Goal: Register for event/course

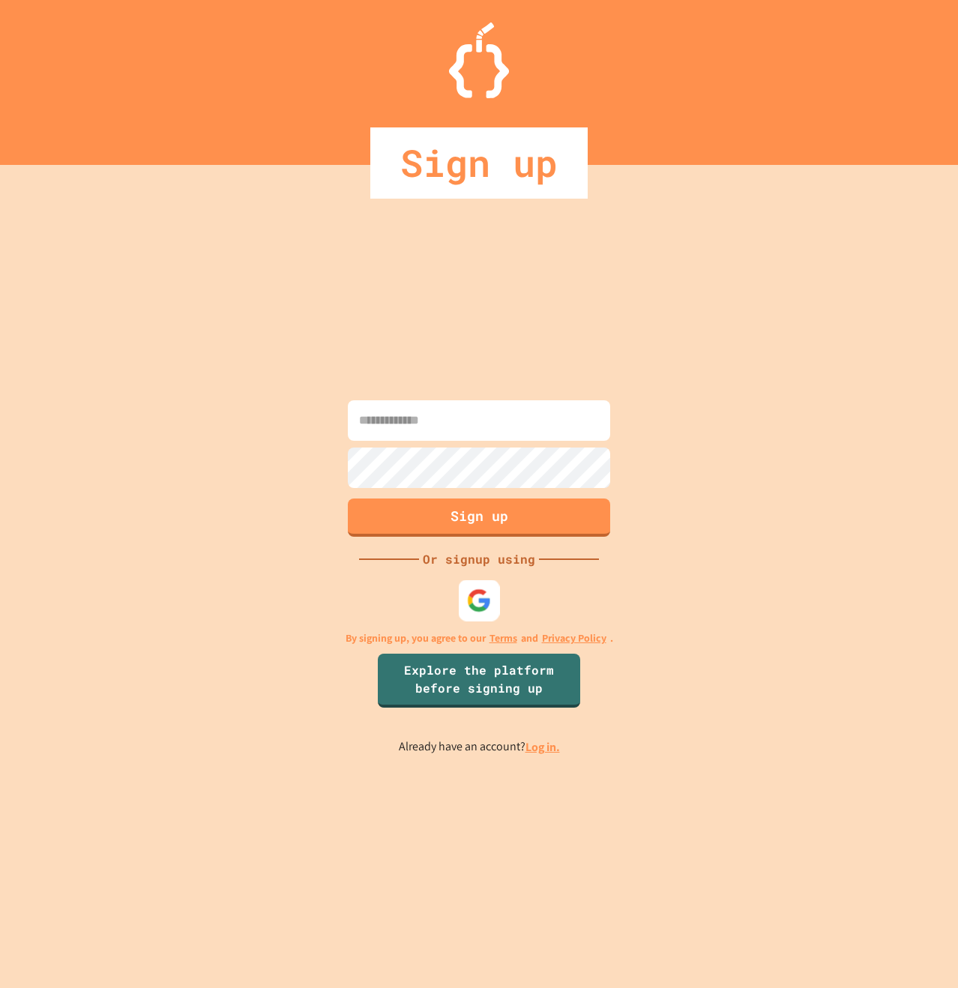
click at [479, 604] on img at bounding box center [479, 600] width 25 height 25
click at [426, 414] on input at bounding box center [479, 420] width 262 height 40
click at [456, 426] on input at bounding box center [479, 420] width 262 height 40
paste input "**********"
type input "**********"
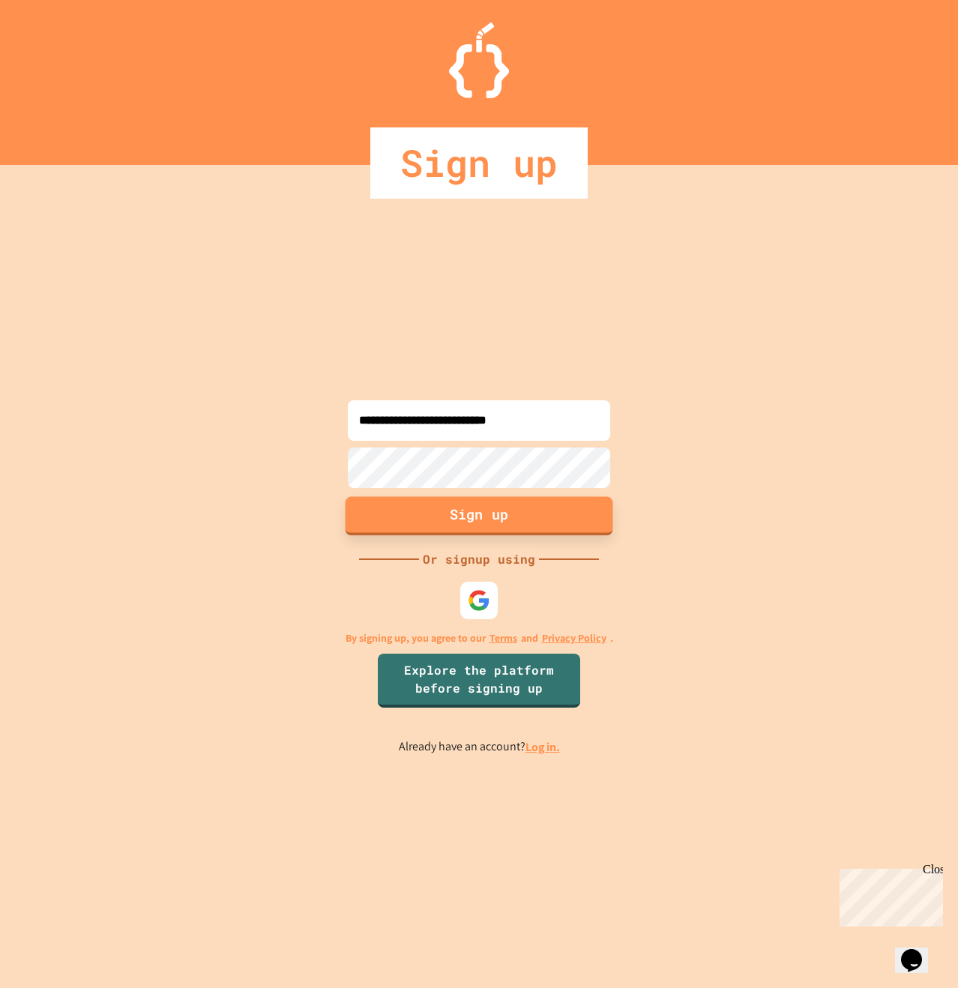
click at [561, 516] on button "Sign up" at bounding box center [479, 515] width 268 height 39
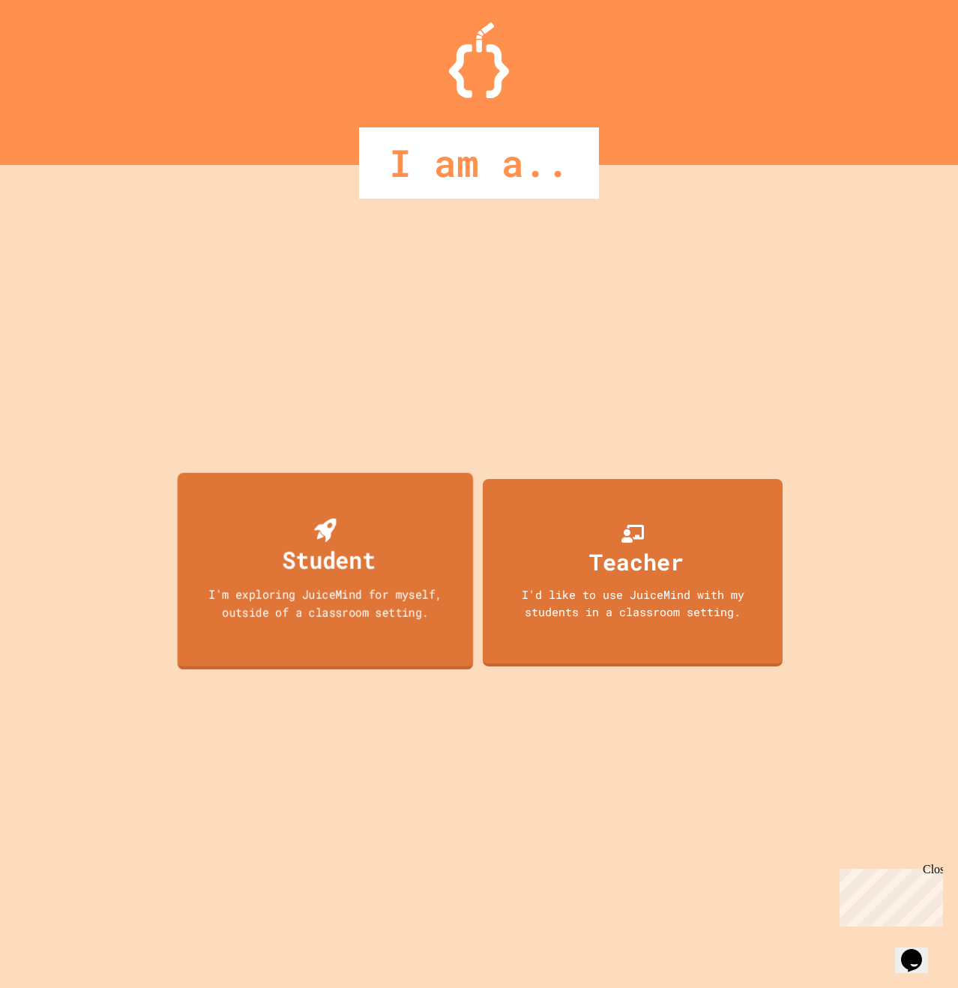
click at [369, 519] on div "Student" at bounding box center [325, 548] width 100 height 59
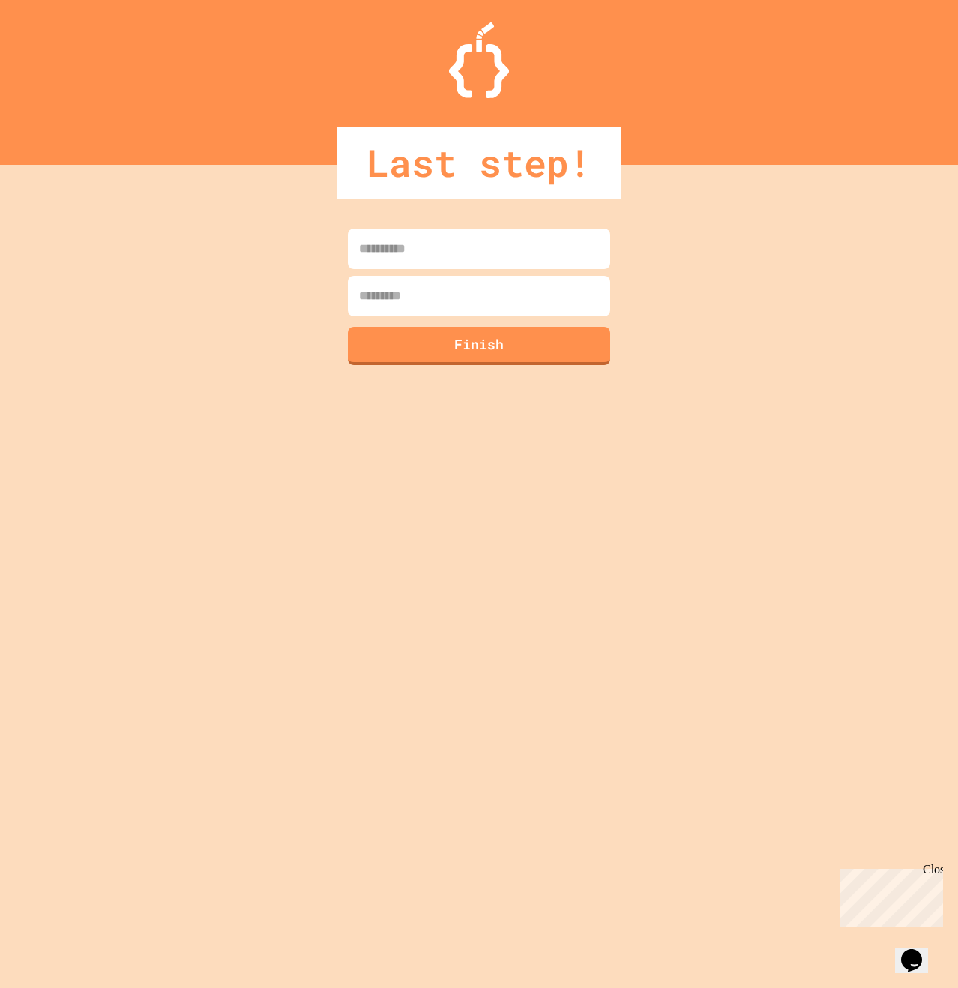
click at [436, 224] on div "Finish" at bounding box center [479, 576] width 958 height 823
click at [437, 237] on input at bounding box center [479, 249] width 262 height 40
type input "*******"
click at [465, 352] on button "Finish" at bounding box center [479, 343] width 268 height 39
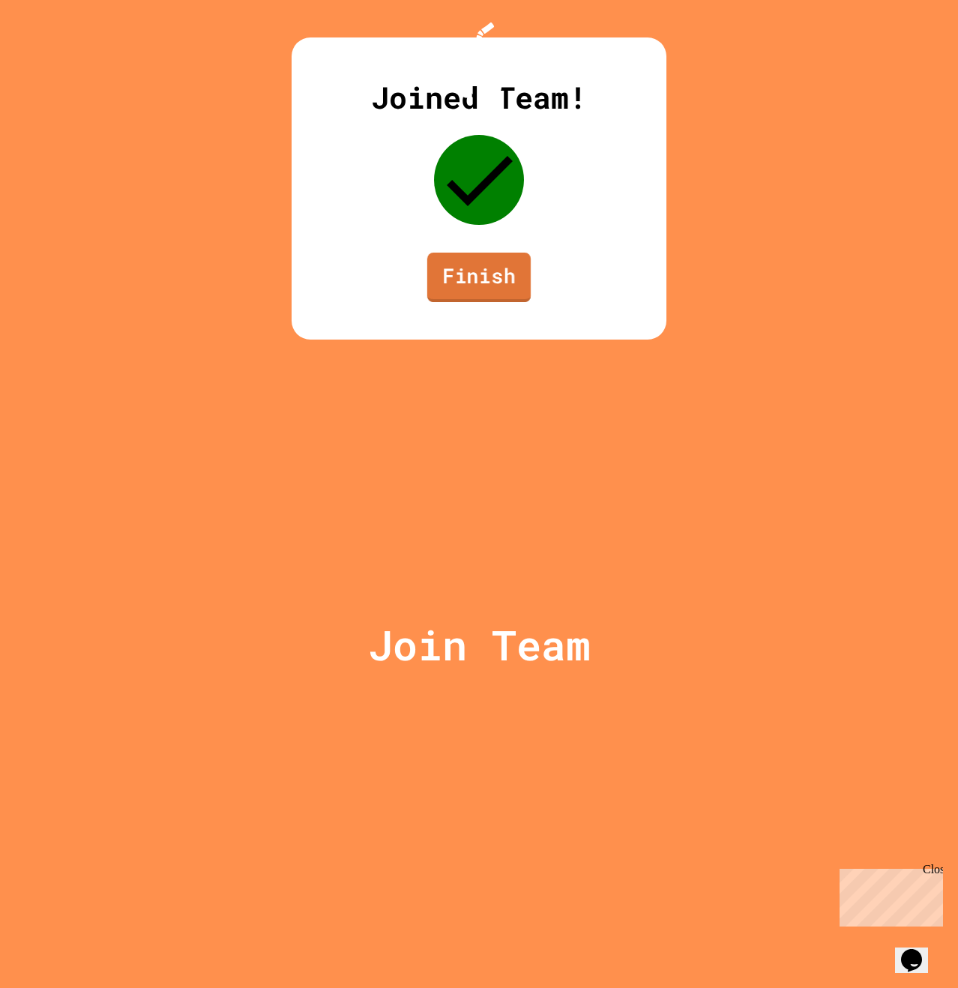
click at [478, 302] on link "Finish" at bounding box center [478, 277] width 103 height 49
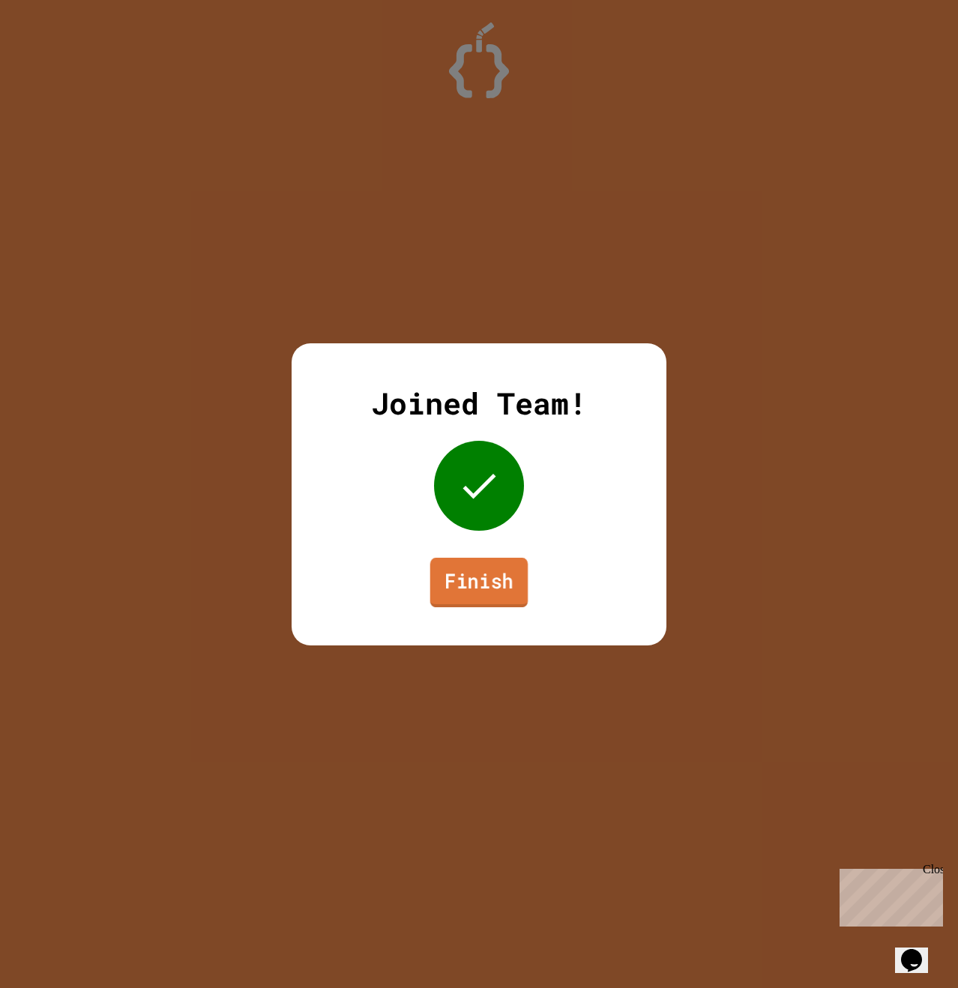
click at [503, 579] on link "Finish" at bounding box center [479, 581] width 98 height 49
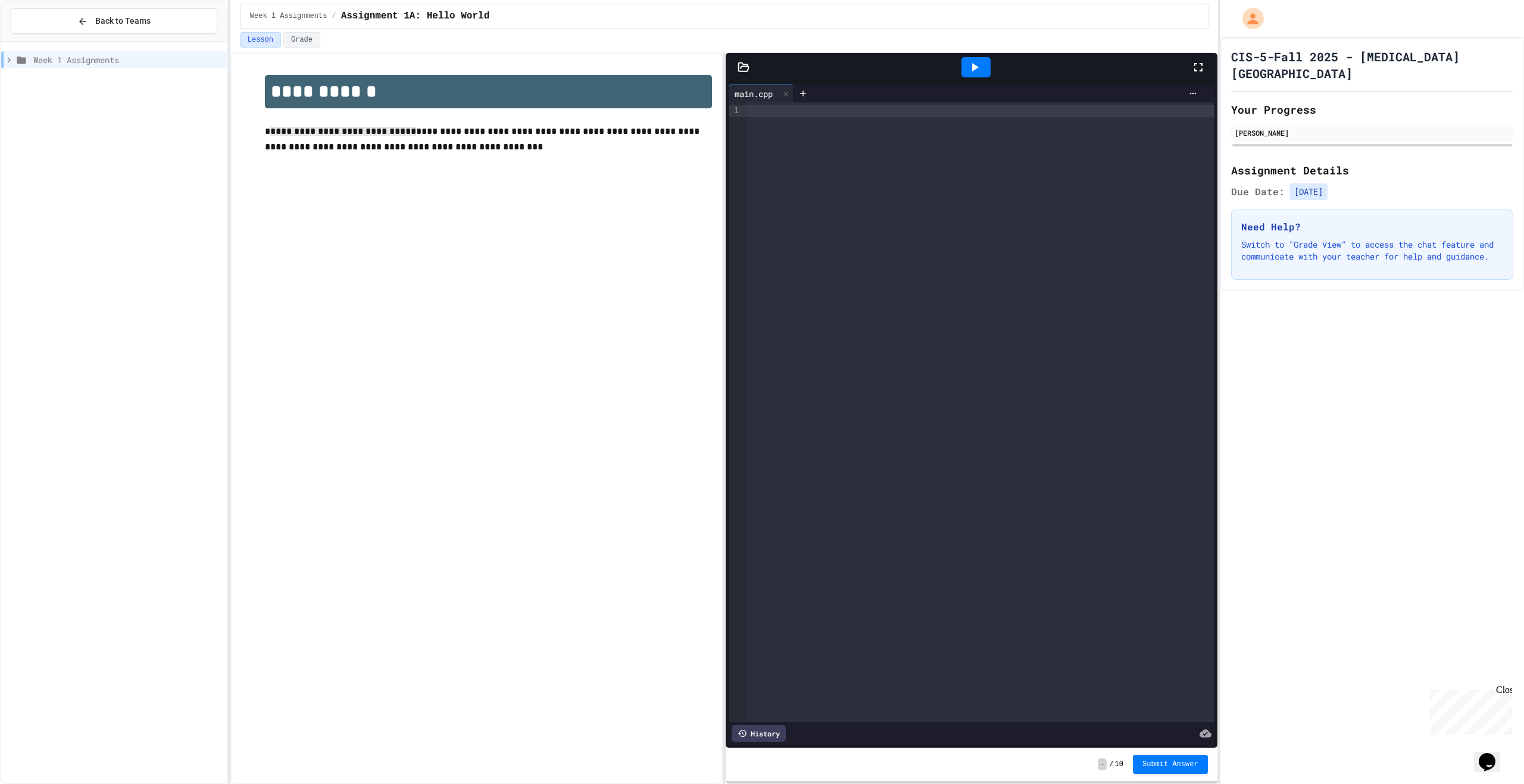
drag, startPoint x: 277, startPoint y: 129, endPoint x: 433, endPoint y: 137, distance: 156.2
click at [433, 137] on p "**********" at bounding box center [488, 140] width 447 height 32
click at [760, 68] on icon at bounding box center [976, 67] width 6 height 8
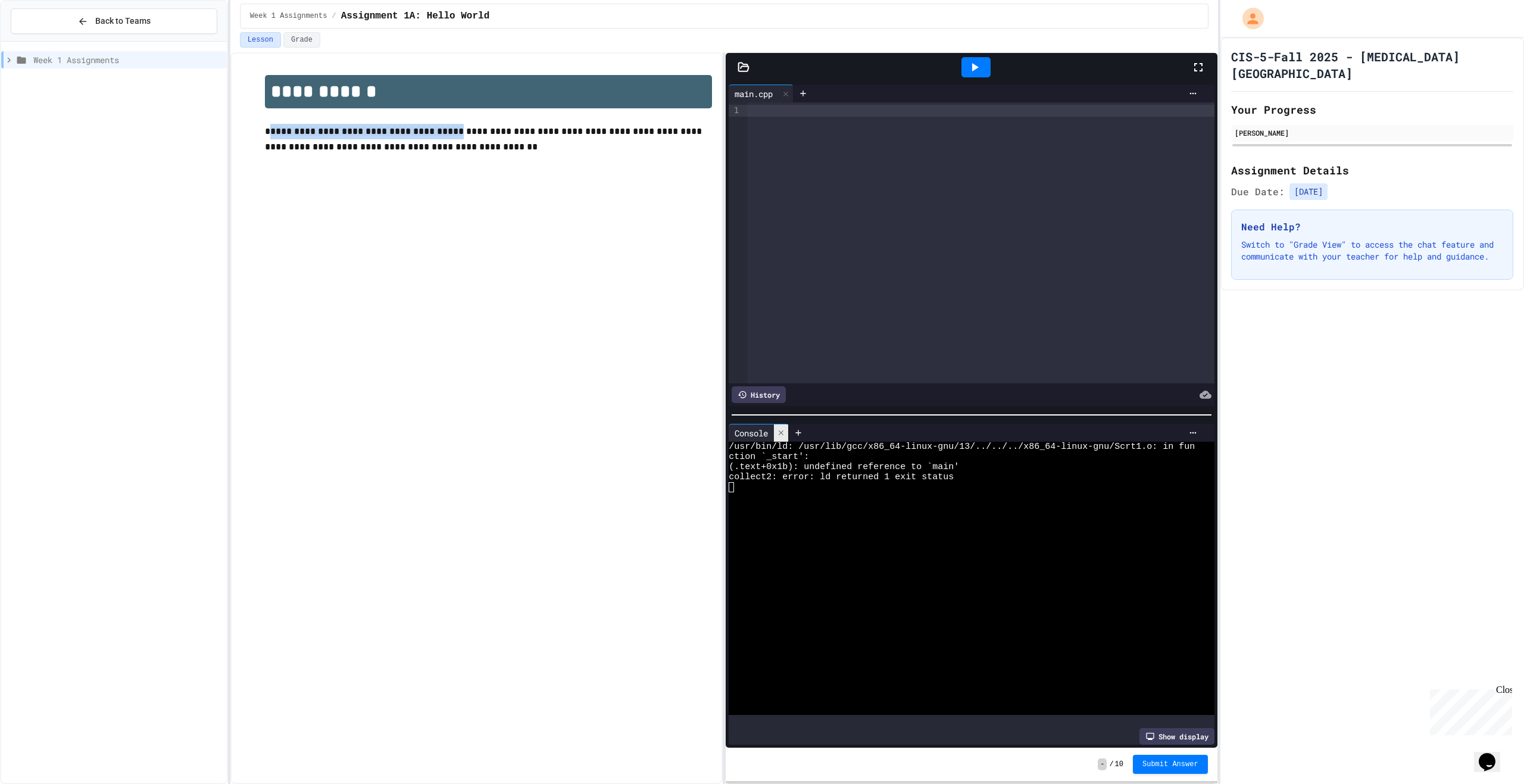
click at [760, 431] on icon at bounding box center [781, 433] width 5 height 5
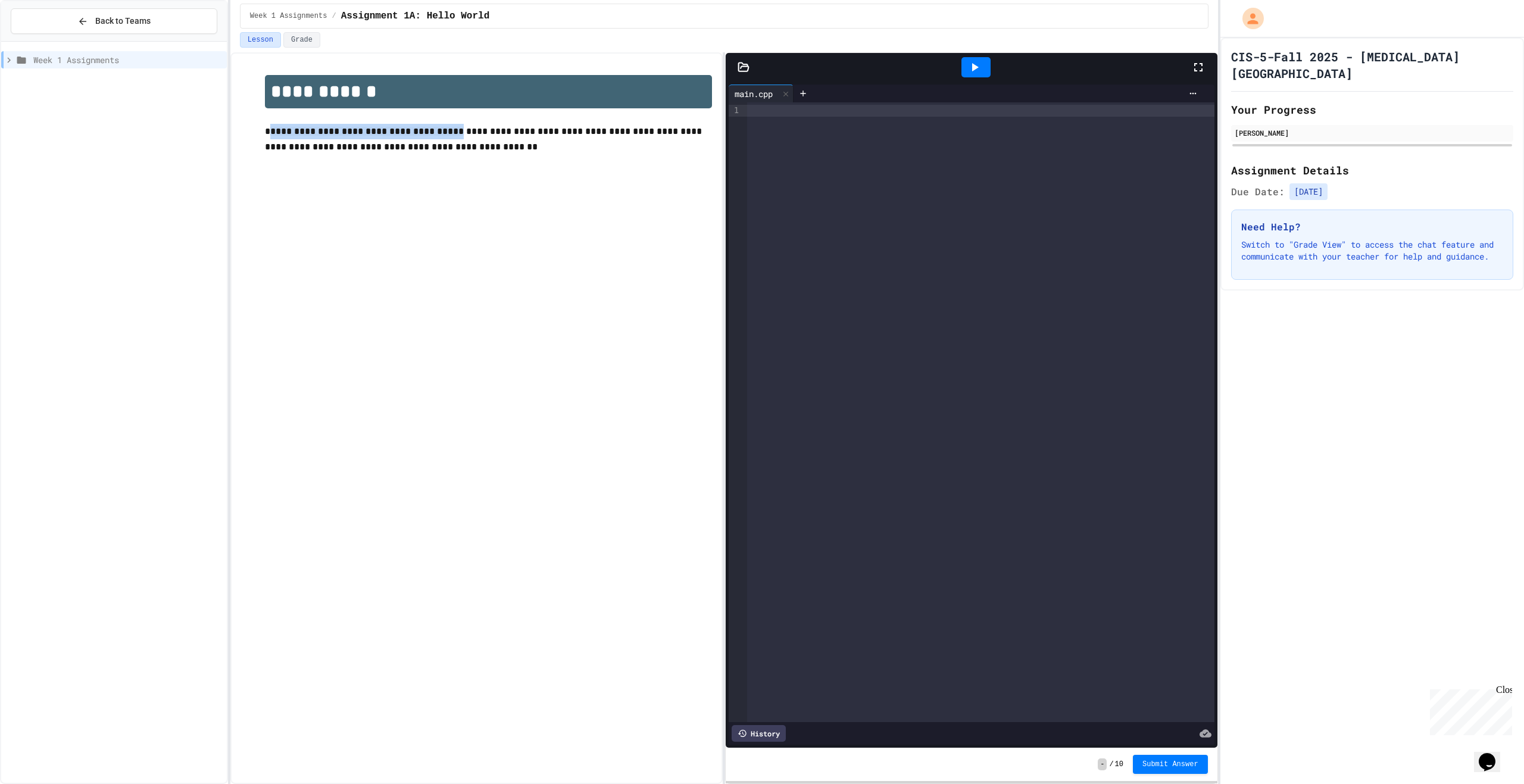
click at [10, 60] on icon at bounding box center [8, 60] width 10 height 10
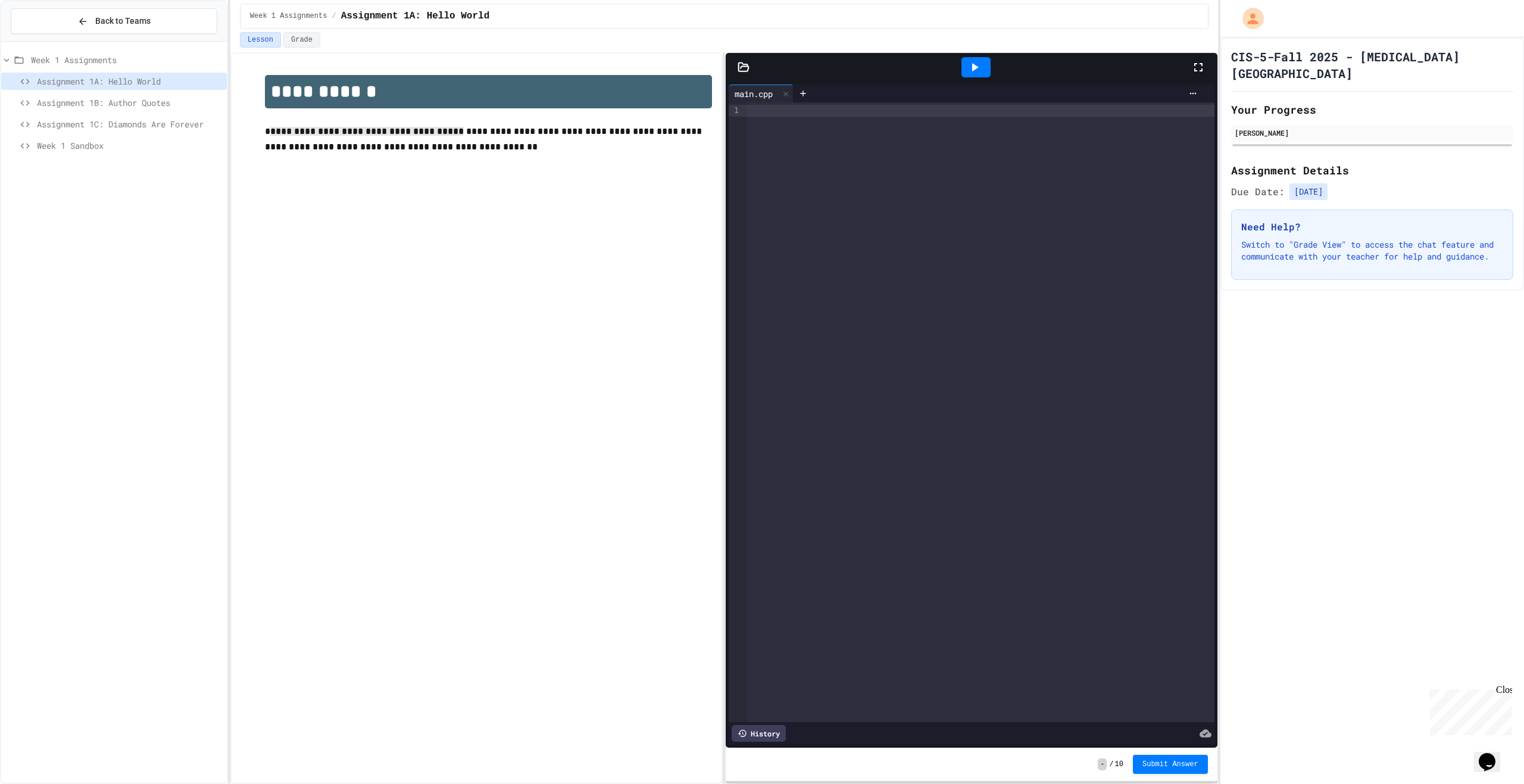
click at [48, 79] on span "Assignment 1A: Hello World" at bounding box center [129, 81] width 185 height 13
click at [10, 58] on icon at bounding box center [6, 60] width 10 height 10
click at [760, 68] on icon at bounding box center [975, 68] width 14 height 14
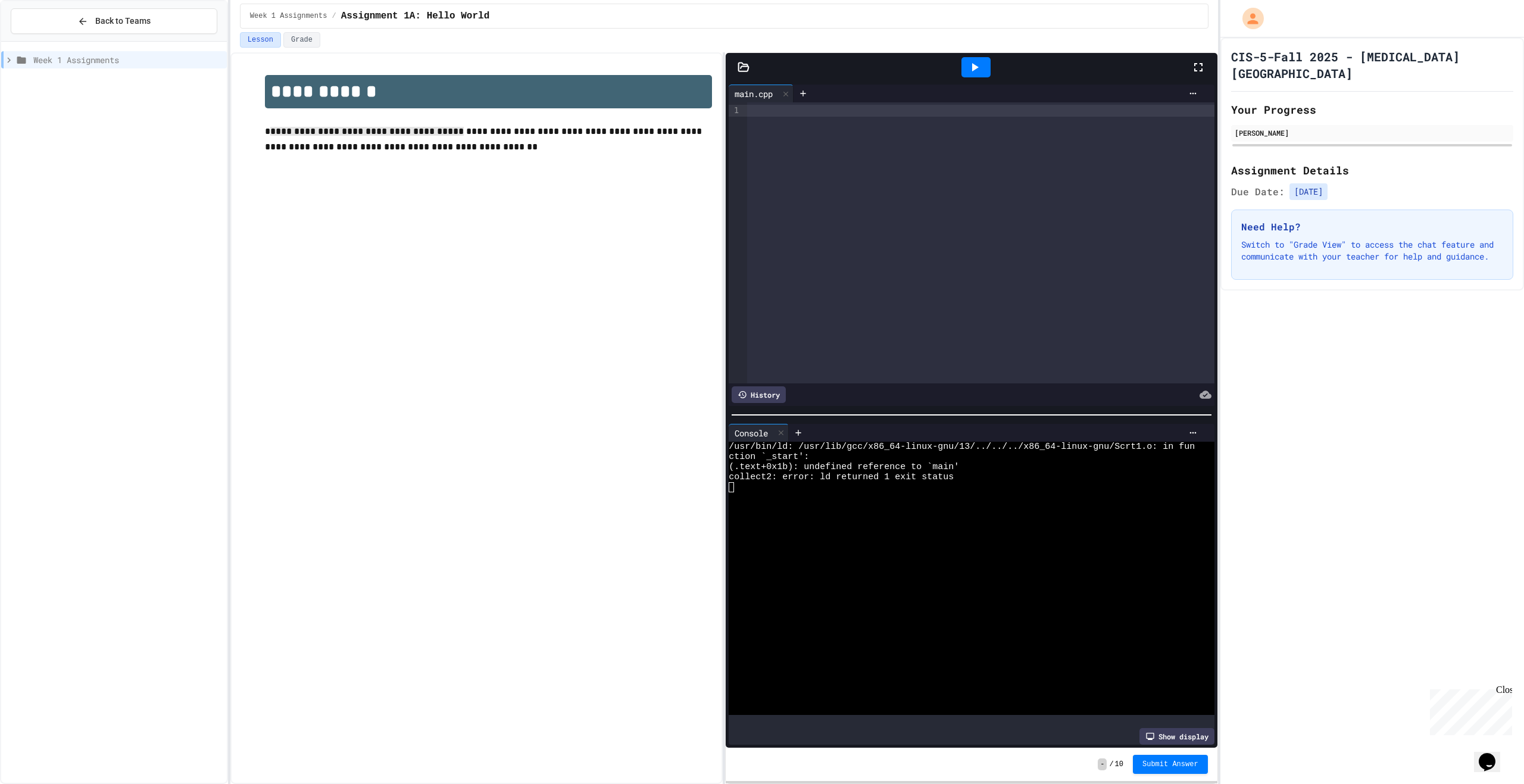
click at [760, 68] on icon at bounding box center [975, 68] width 14 height 14
click at [760, 68] on div at bounding box center [976, 67] width 29 height 20
click at [760, 231] on div at bounding box center [981, 243] width 467 height 281
click at [644, 178] on div "**********" at bounding box center [477, 418] width 493 height 732
click at [760, 89] on div at bounding box center [1193, 94] width 19 height 10
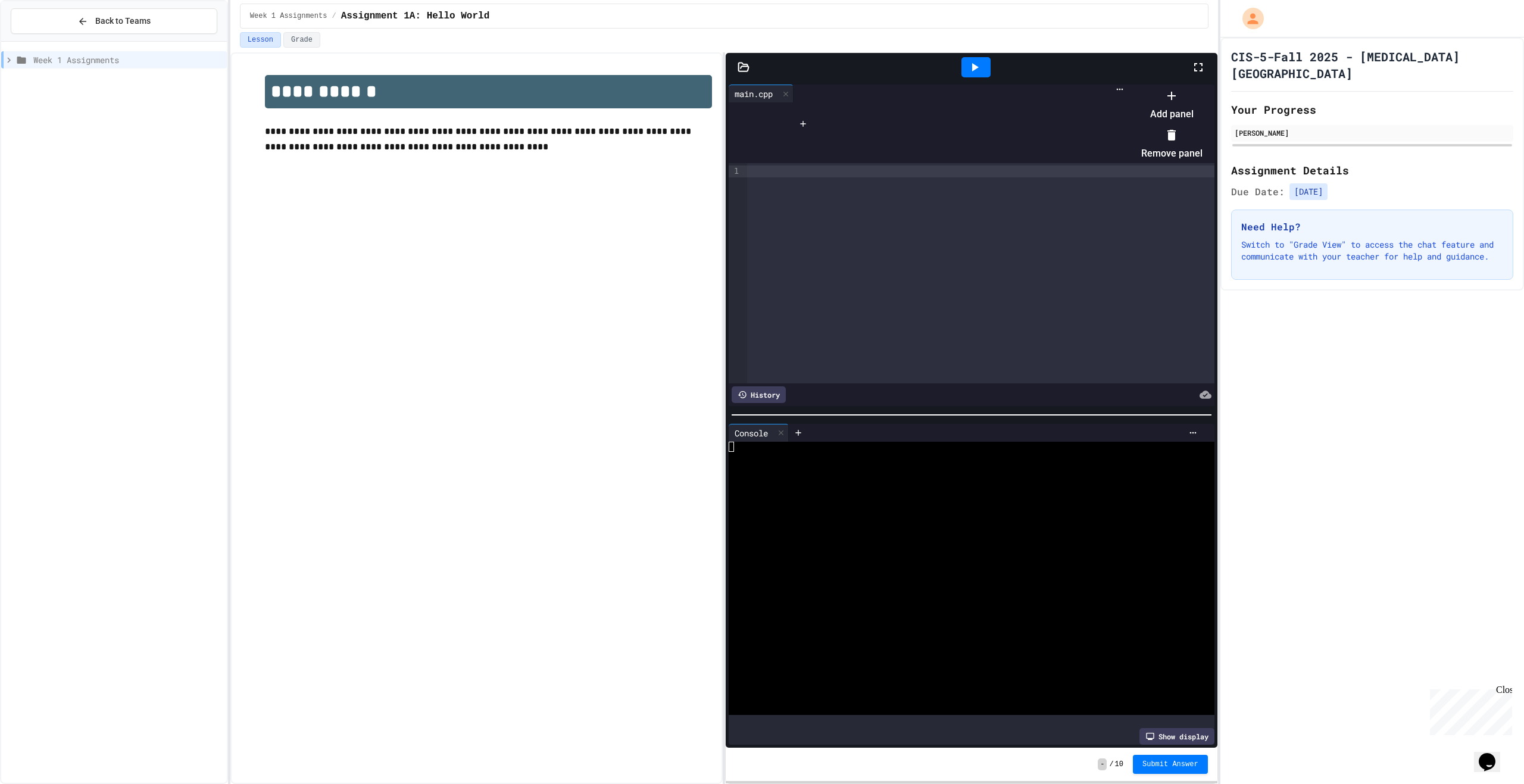
click at [760, 86] on div at bounding box center [1166, 86] width 73 height 0
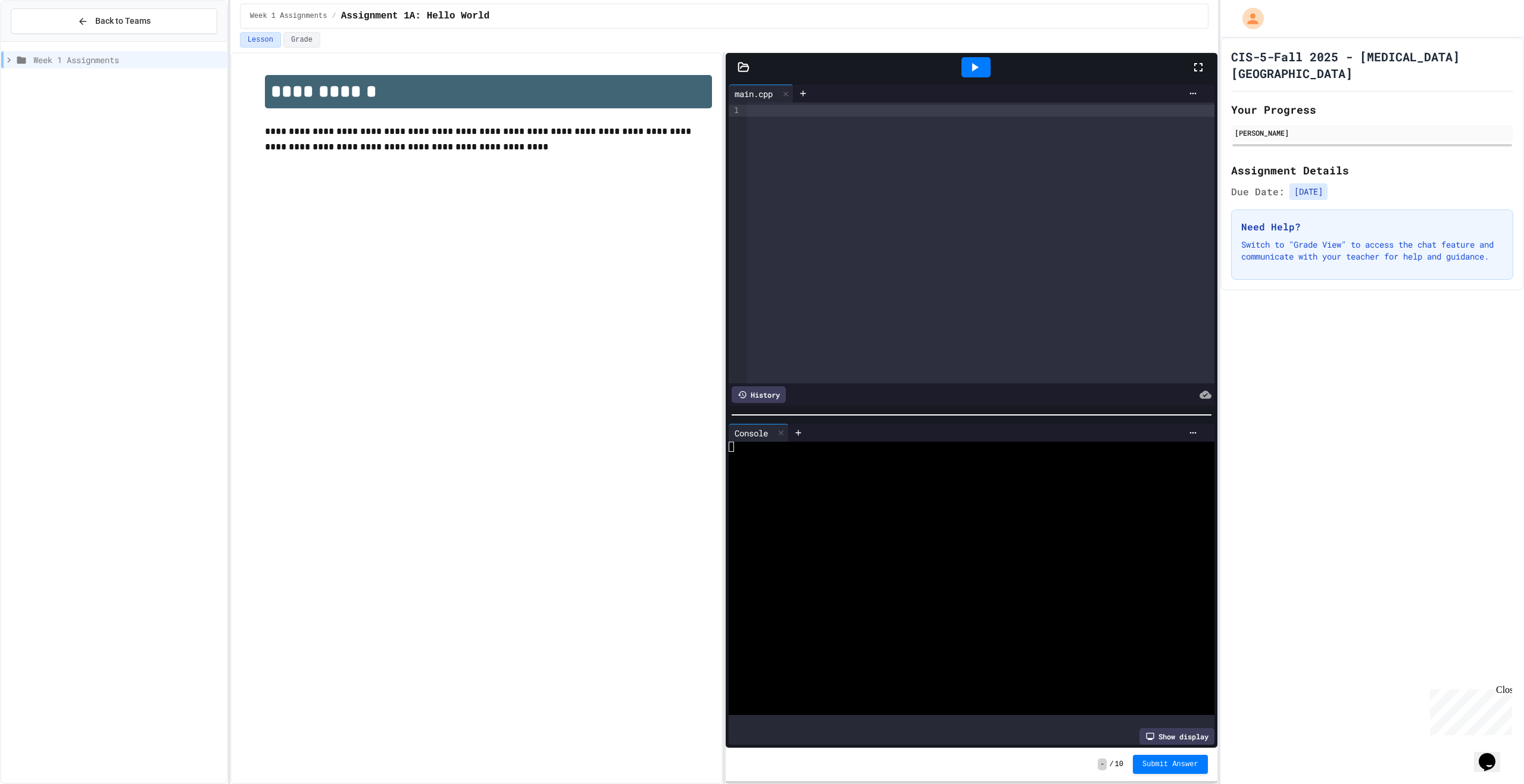
click at [742, 65] on icon at bounding box center [743, 67] width 12 height 12
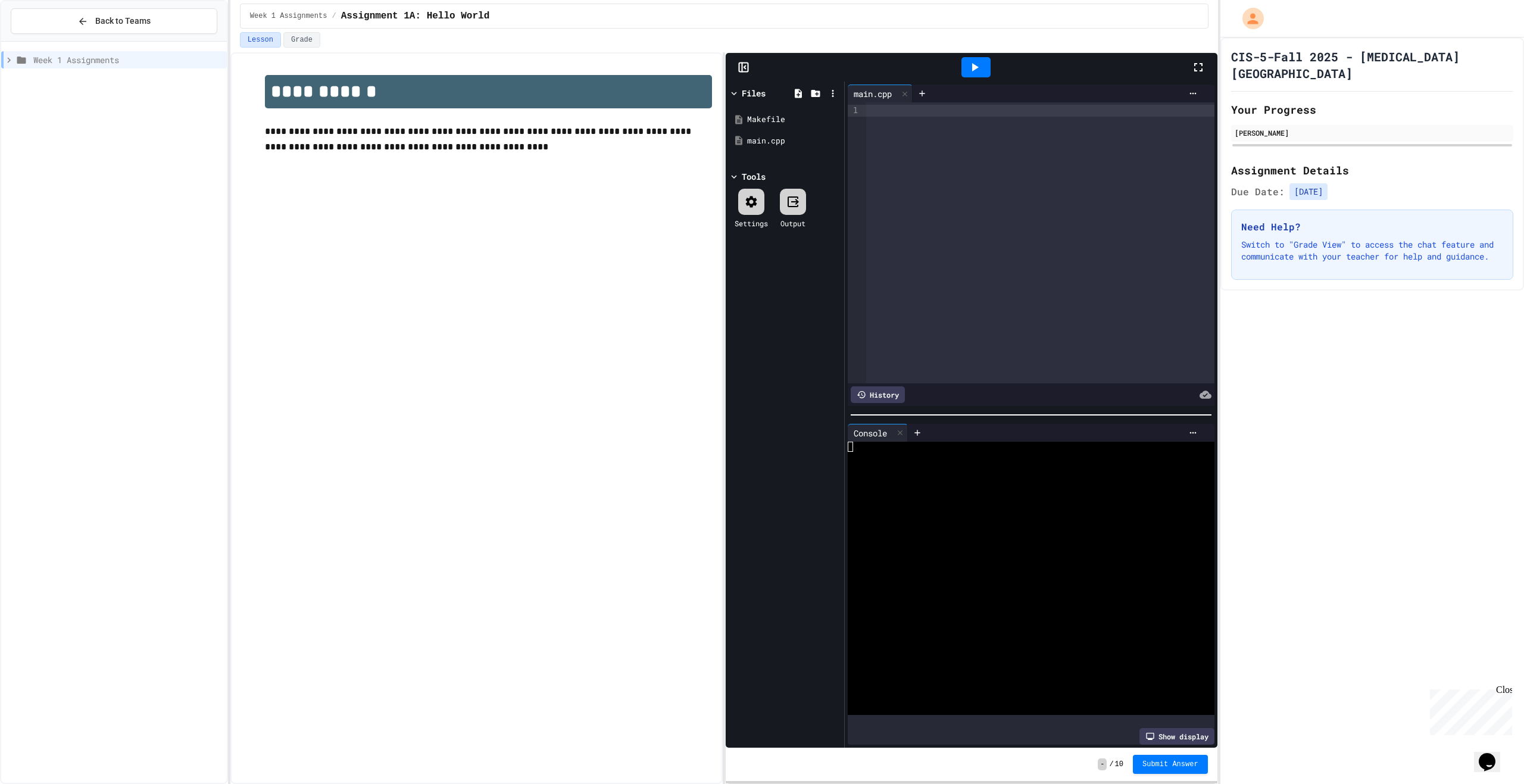
click at [742, 65] on icon at bounding box center [742, 67] width 0 height 9
